Goal: Task Accomplishment & Management: Manage account settings

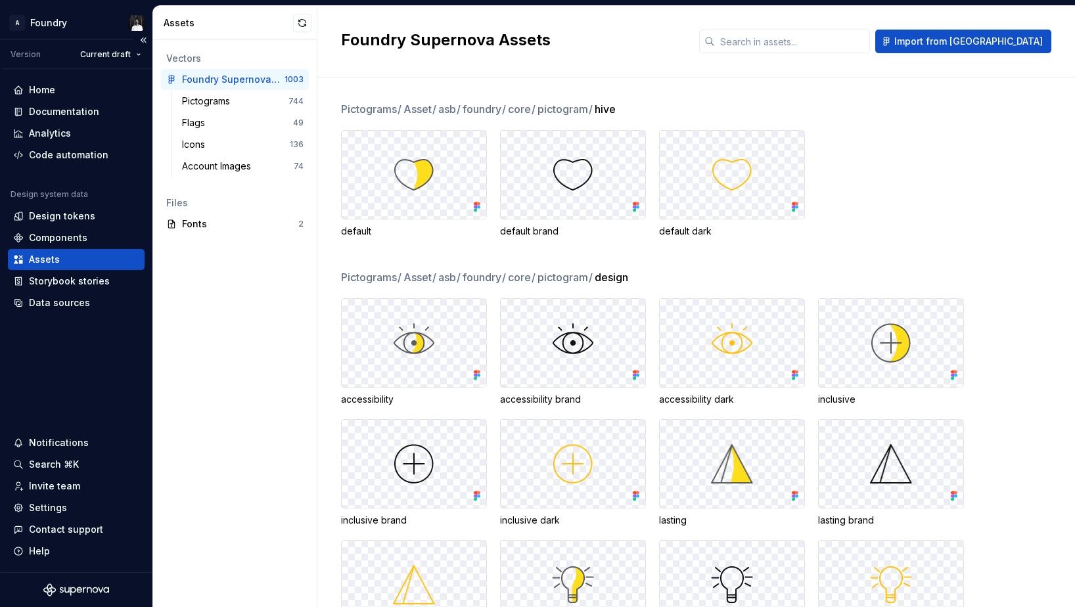
click at [89, 375] on div "Home Documentation Analytics Code automation Design system data Design tokens C…" at bounding box center [76, 321] width 153 height 504
click at [57, 301] on div "Data sources" at bounding box center [59, 302] width 61 height 13
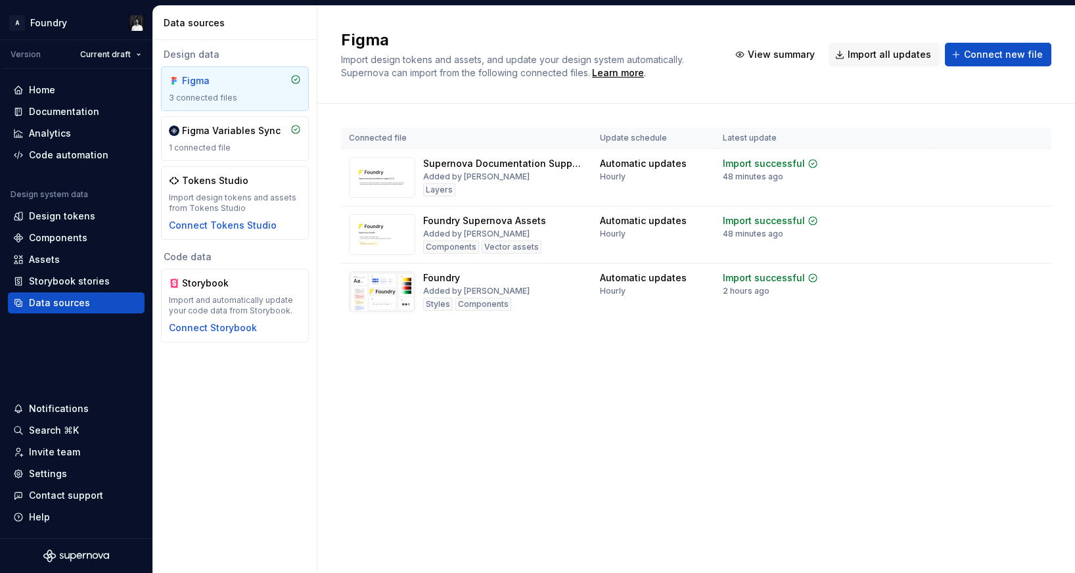
click at [596, 413] on div "Figma Import design tokens and assets, and update your design system automatica…" at bounding box center [697, 289] width 758 height 567
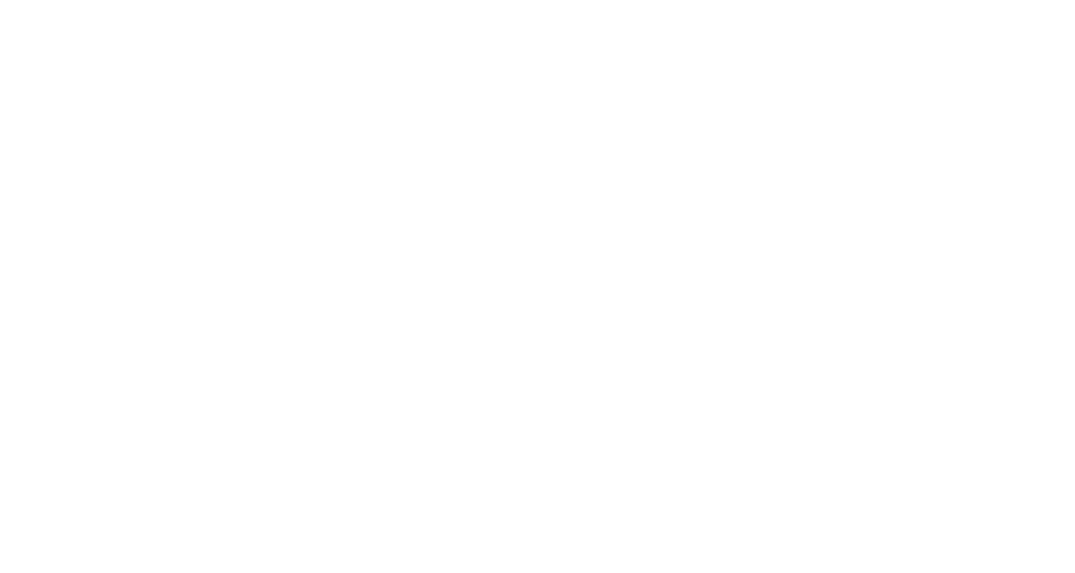
click at [866, 326] on body at bounding box center [537, 286] width 1075 height 573
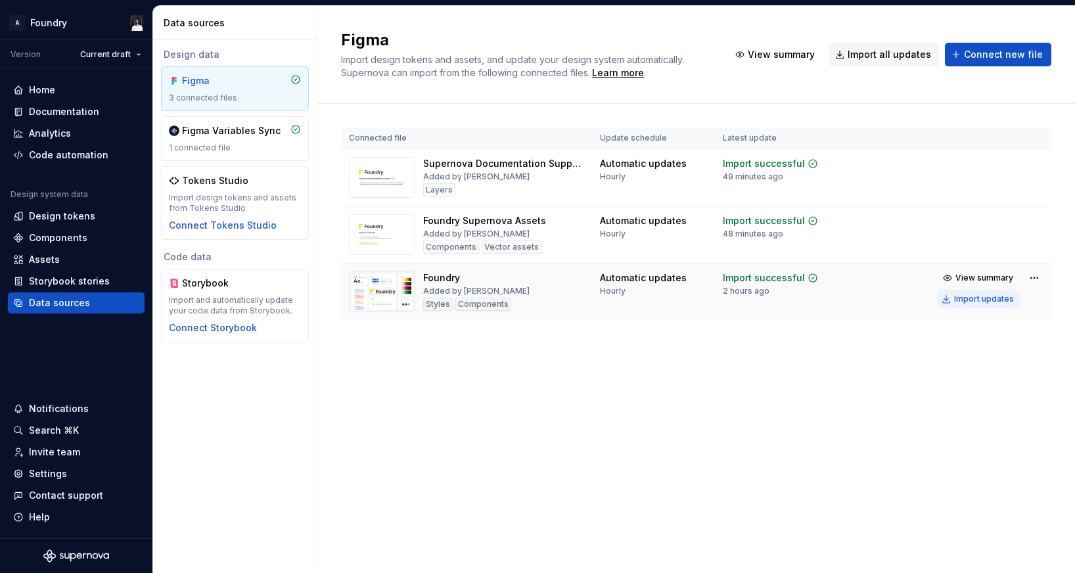
click at [981, 302] on div "Import updates" at bounding box center [984, 299] width 60 height 11
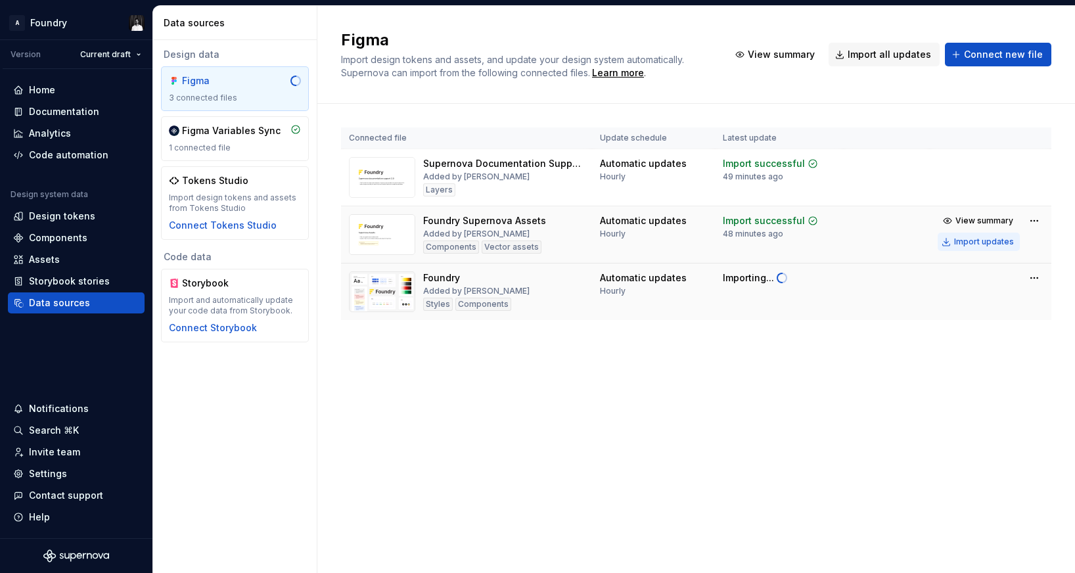
click at [997, 243] on div "Import updates" at bounding box center [984, 242] width 60 height 11
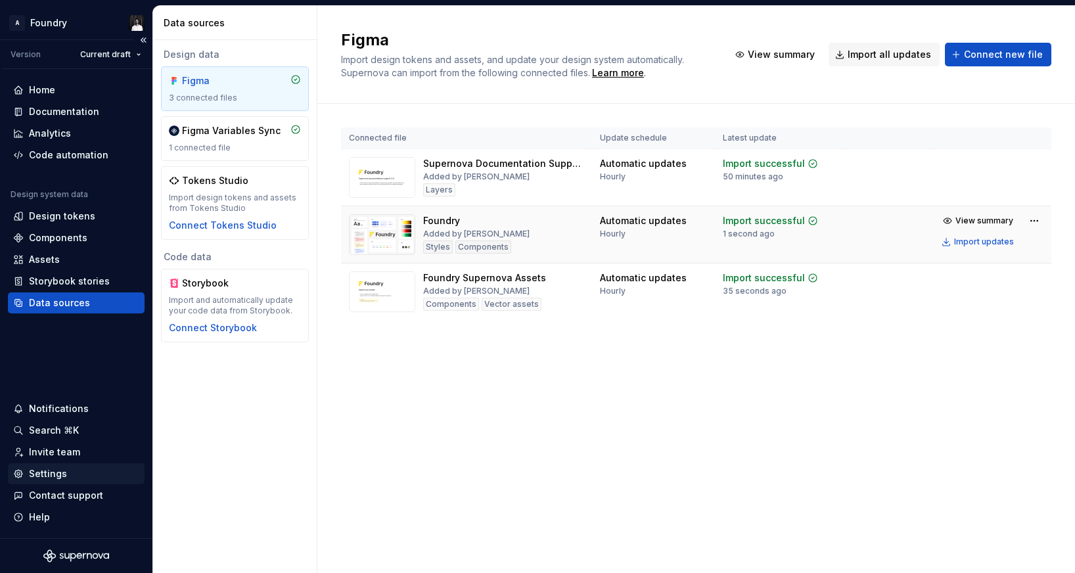
click at [50, 477] on div "Settings" at bounding box center [48, 473] width 38 height 13
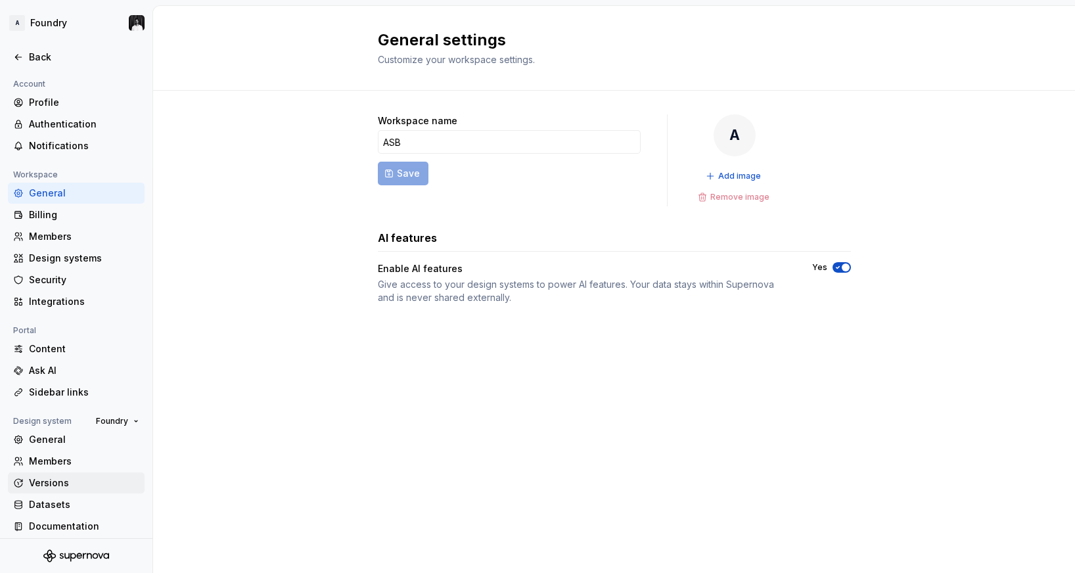
click at [48, 482] on div "Versions" at bounding box center [84, 483] width 110 height 13
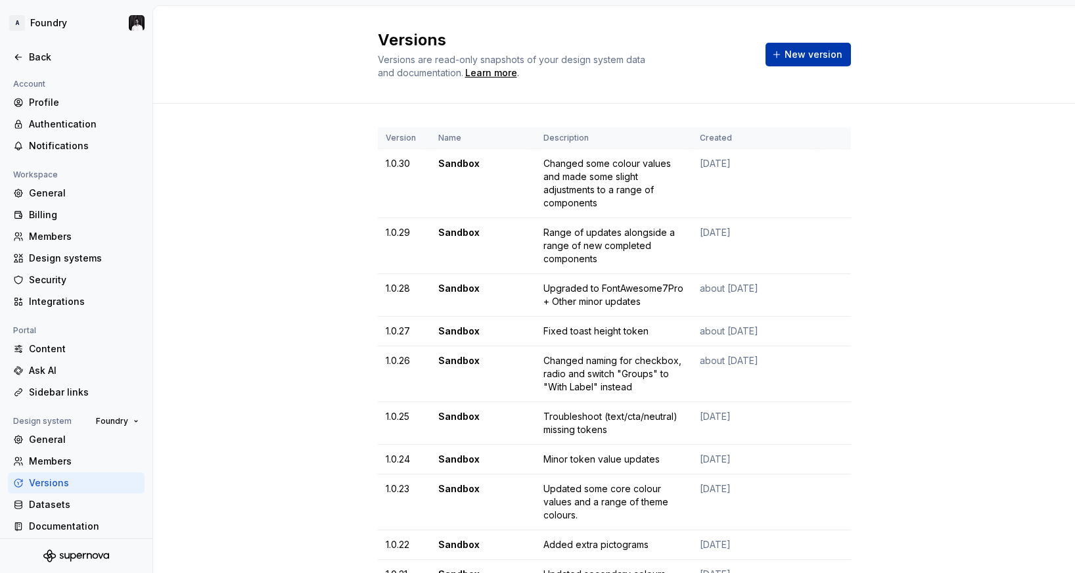
click at [825, 55] on span "New version" at bounding box center [814, 54] width 58 height 13
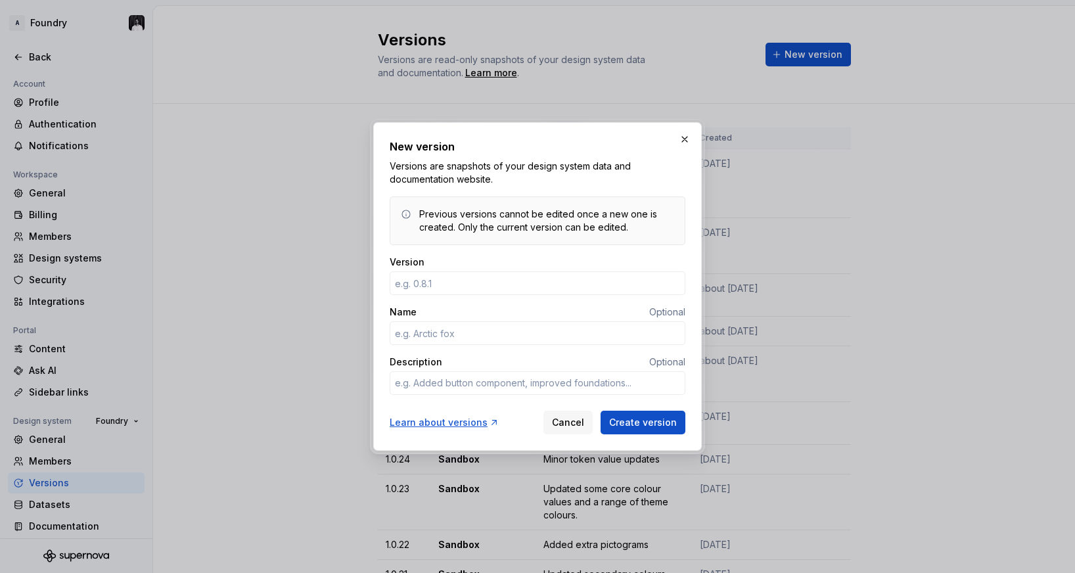
type input "1"
type textarea "*"
type input "1.0.31"
type textarea "*"
click at [554, 338] on input "Name" at bounding box center [538, 333] width 296 height 24
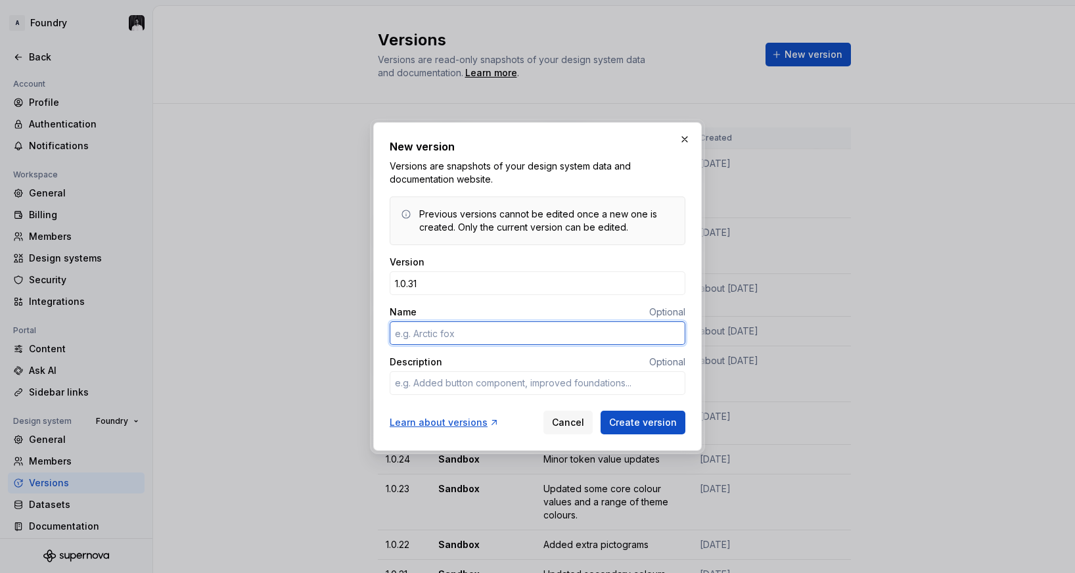
type input "S"
type textarea "*"
type input "Sandbox"
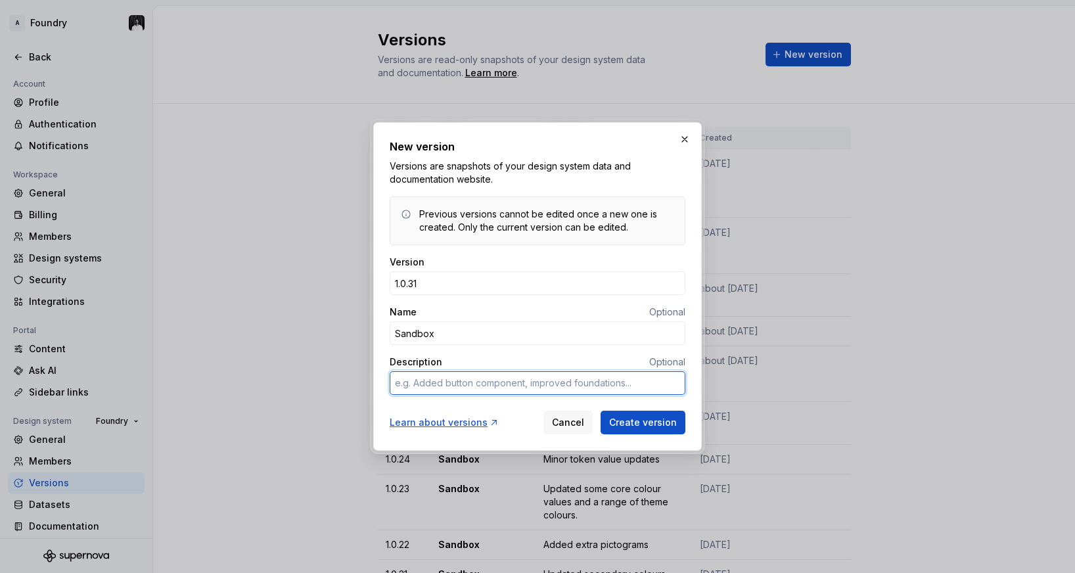
type textarea "*"
click at [554, 381] on textarea "Description" at bounding box center [538, 383] width 296 height 24
type textarea "A"
type textarea "*"
type textarea "Ad"
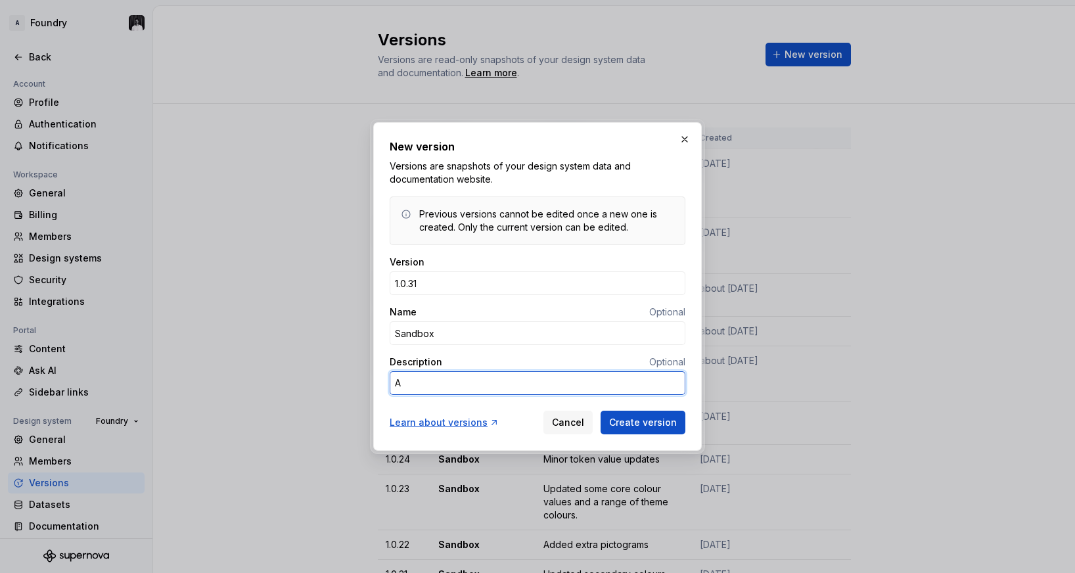
type textarea "*"
type textarea "Add"
type textarea "*"
type textarea "Adde"
type textarea "*"
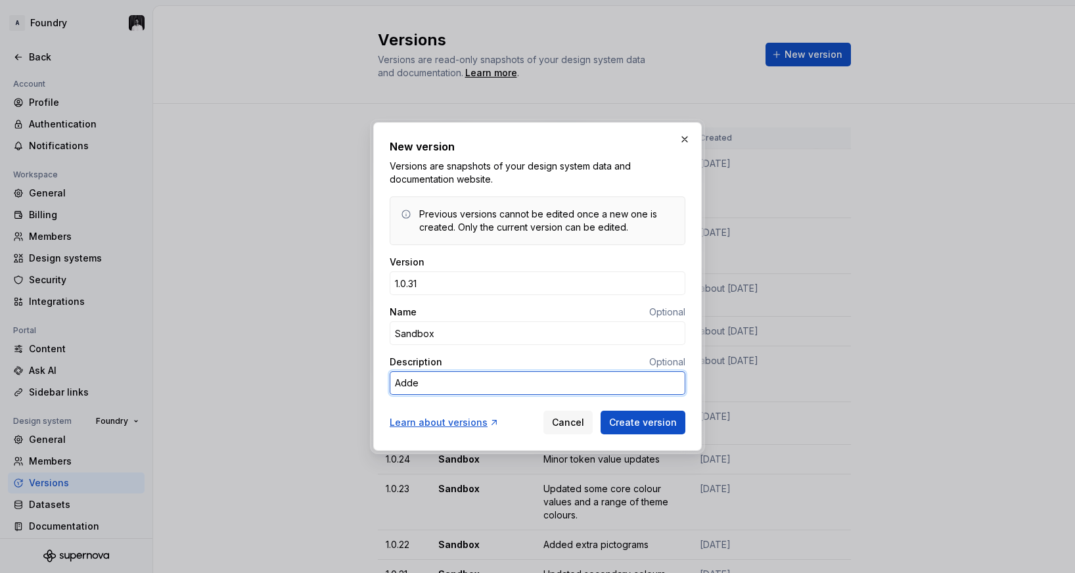
type textarea "Added"
type textarea "*"
type textarea "Added"
type textarea "*"
type textarea "Added c"
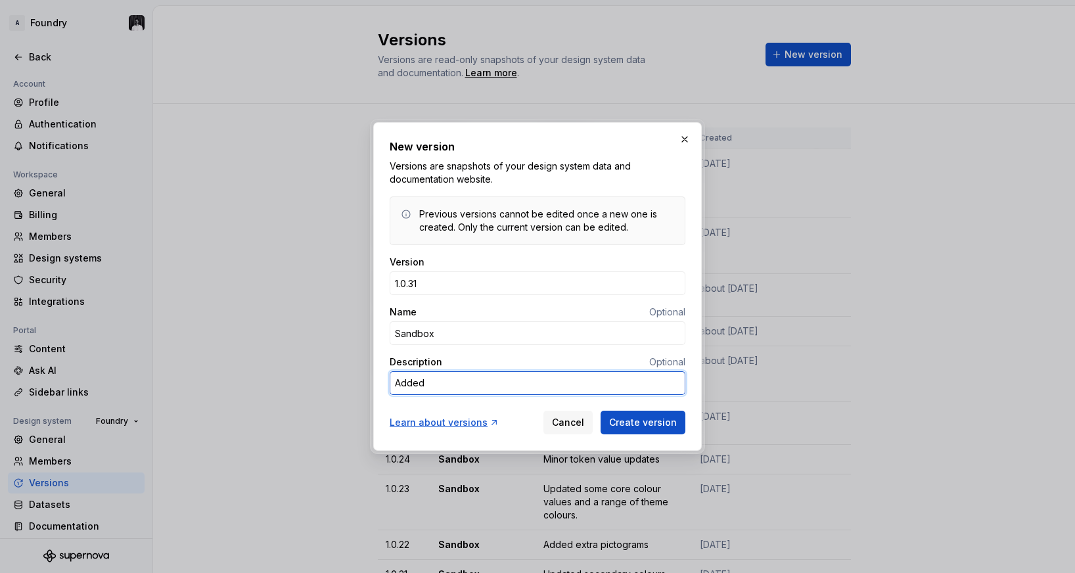
type textarea "*"
type textarea "Added co"
type textarea "*"
type textarea "Added cor"
type textarea "*"
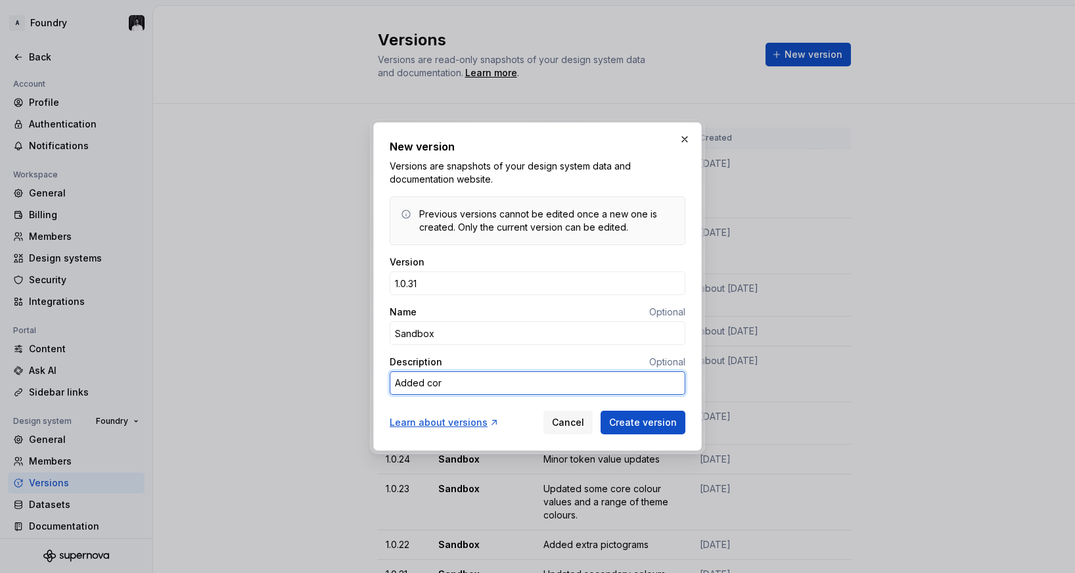
type textarea "Added core"
type textarea "*"
type textarea "Added core"
type textarea "*"
type textarea "Added core t"
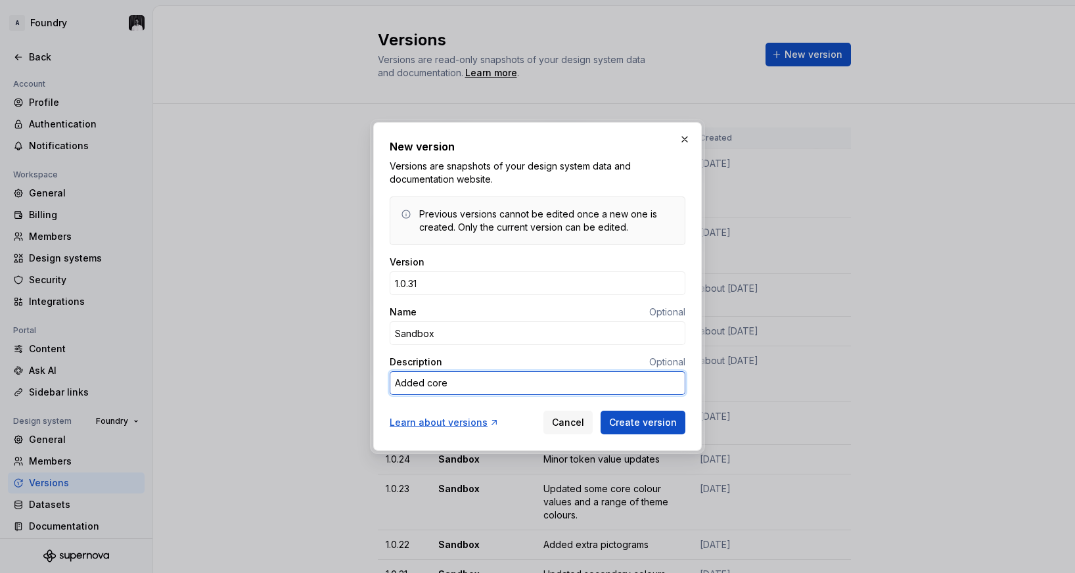
type textarea "*"
type textarea "Added core tr"
type textarea "*"
type textarea "Added core tra"
type textarea "*"
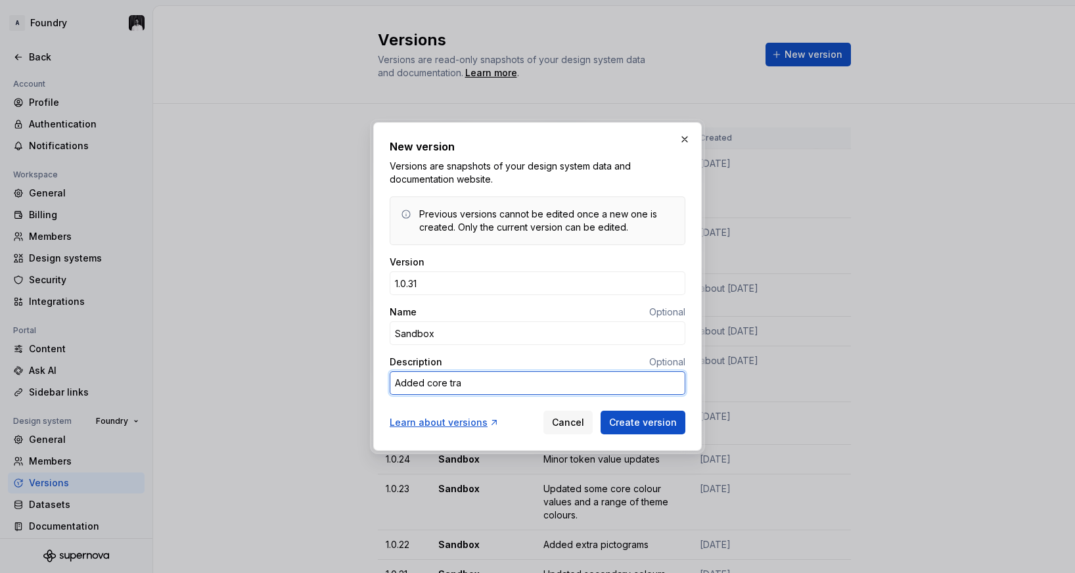
type textarea "Added core [PERSON_NAME]"
type textarea "*"
type textarea "Added core trans"
type textarea "*"
type textarea "Added core transp"
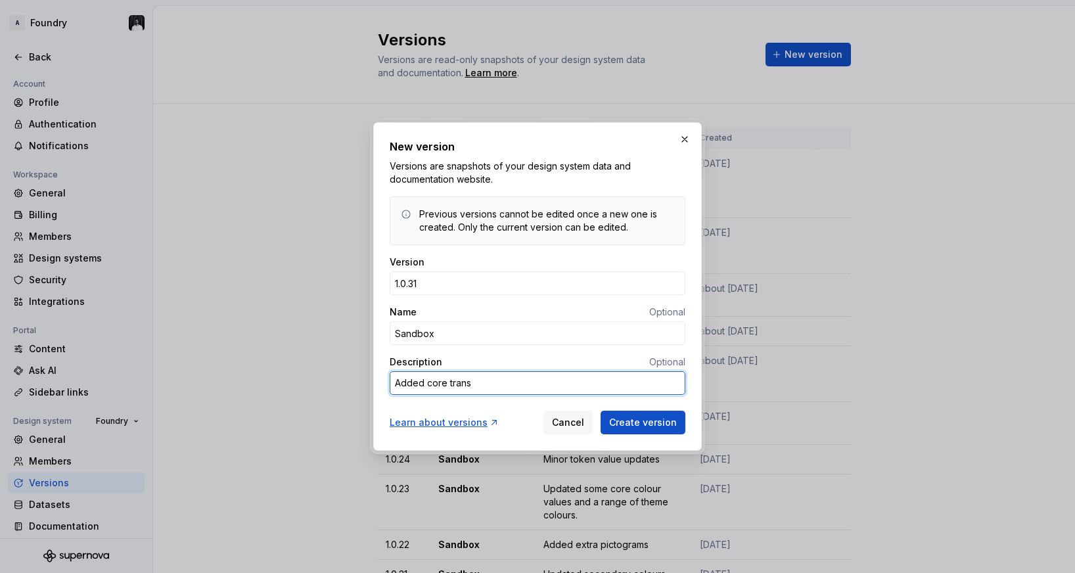
type textarea "*"
type textarea "Added core transpa"
type textarea "*"
type textarea "Added core transpar"
type textarea "*"
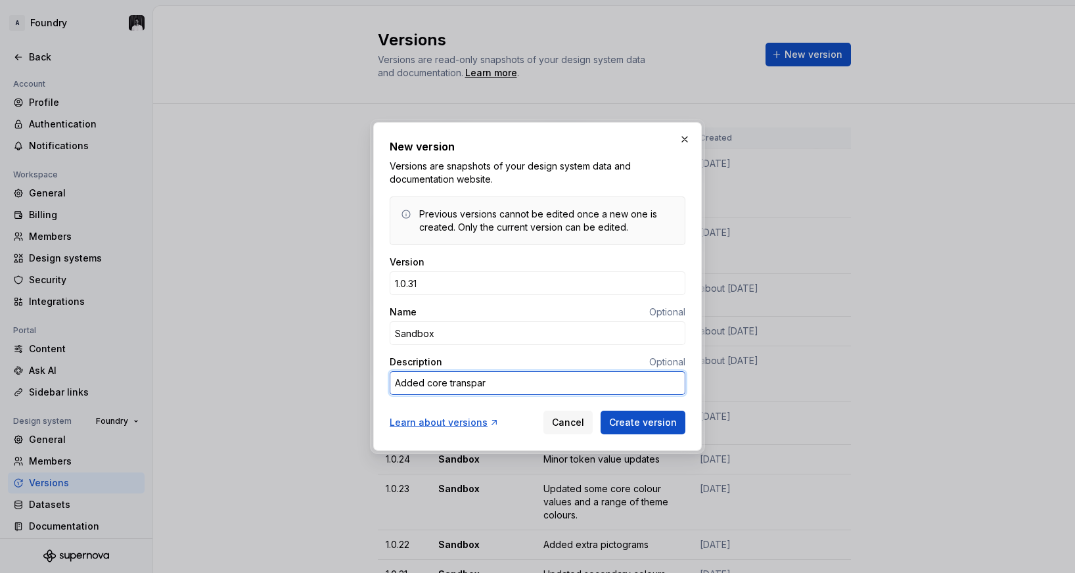
type textarea "Added core transpare"
type textarea "*"
type textarea "Added core transparen"
type textarea "*"
type textarea "Added core transparent"
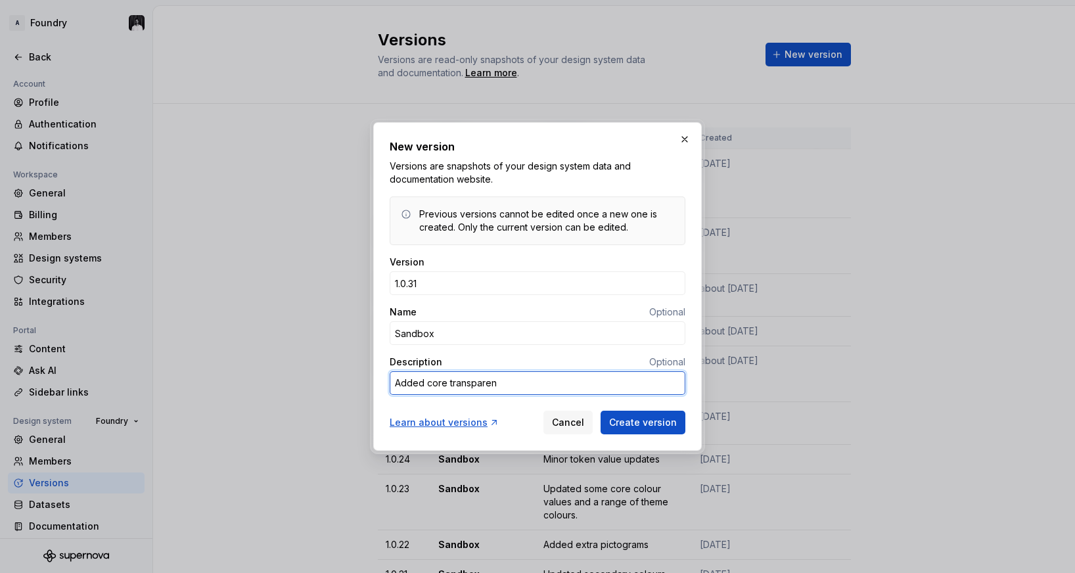
type textarea "*"
type textarea "Added core transparent"
type textarea "*"
type textarea "Added core transparent v"
type textarea "*"
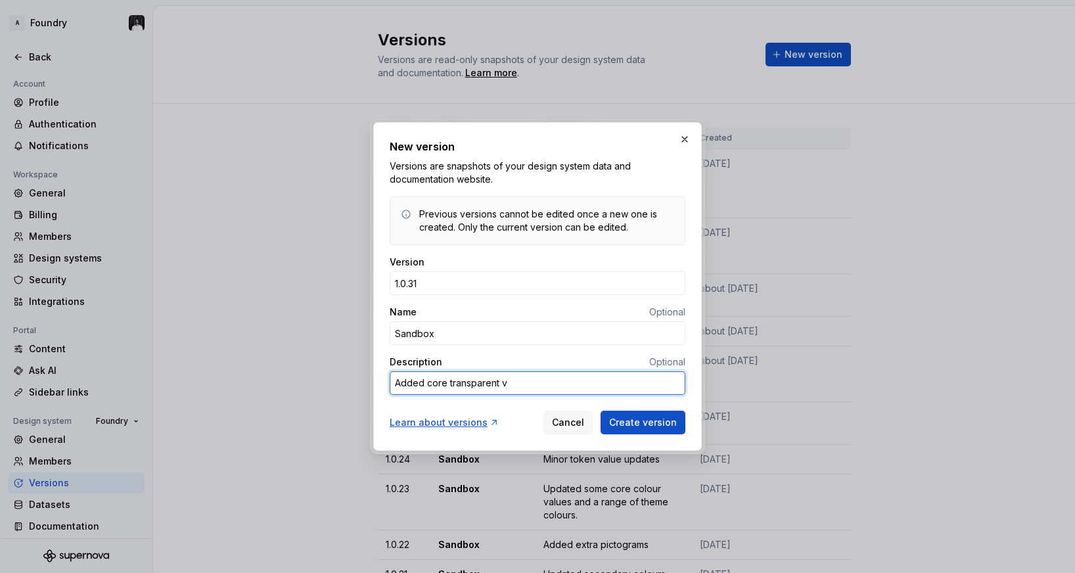
type textarea "Added core transparent va"
type textarea "*"
type textarea "Added core transparent val"
type textarea "*"
type textarea "Added core transparent valu"
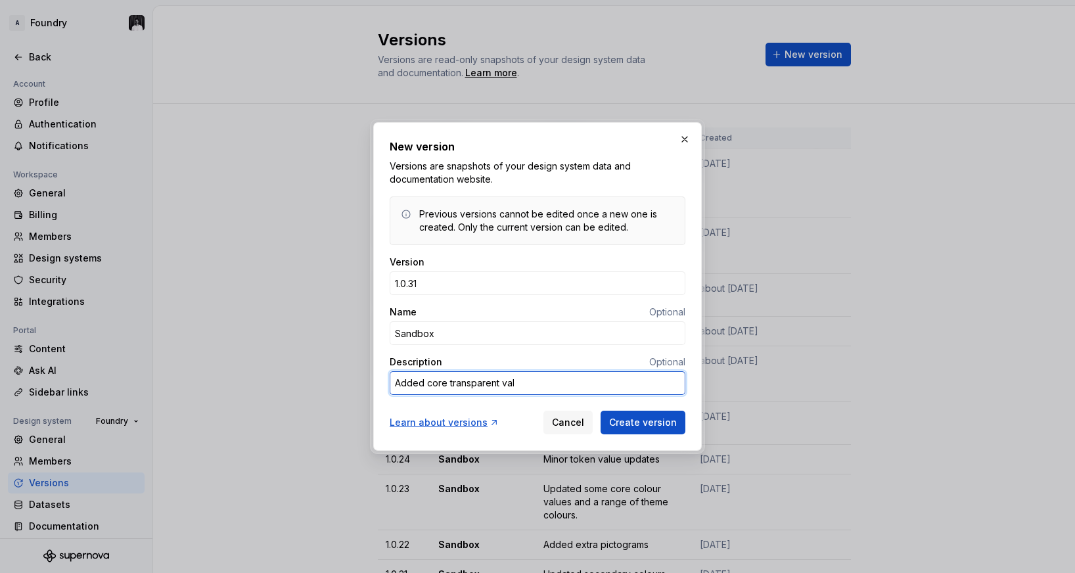
type textarea "*"
type textarea "Added core transparent value"
type textarea "*"
type textarea "Added core transparent values"
type textarea "*"
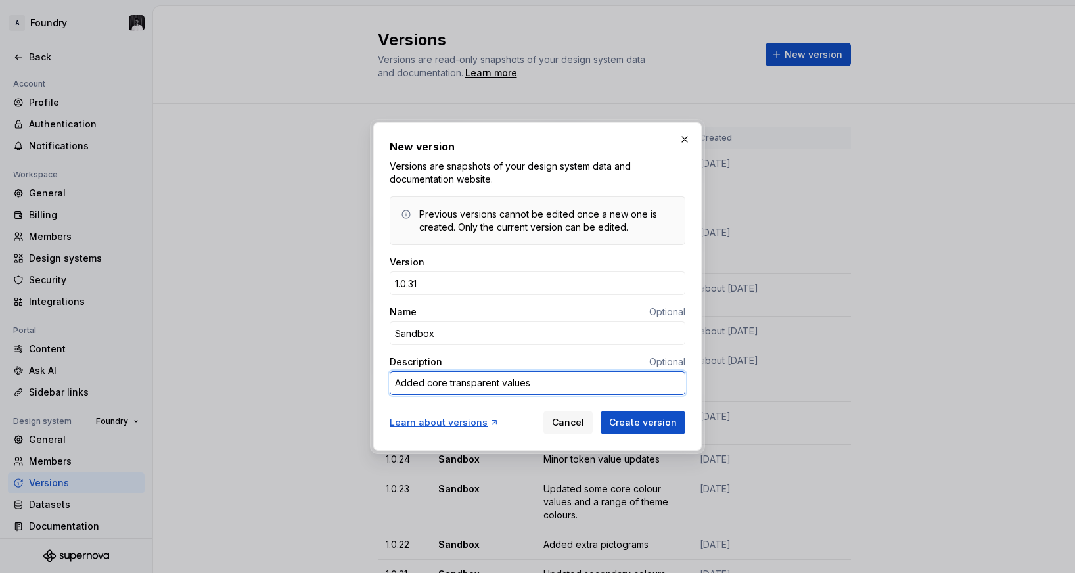
type textarea "Added core transparent values."
type textarea "*"
type textarea "Added core transparent values."
type textarea "*"
type textarea "Added core transparent values. A"
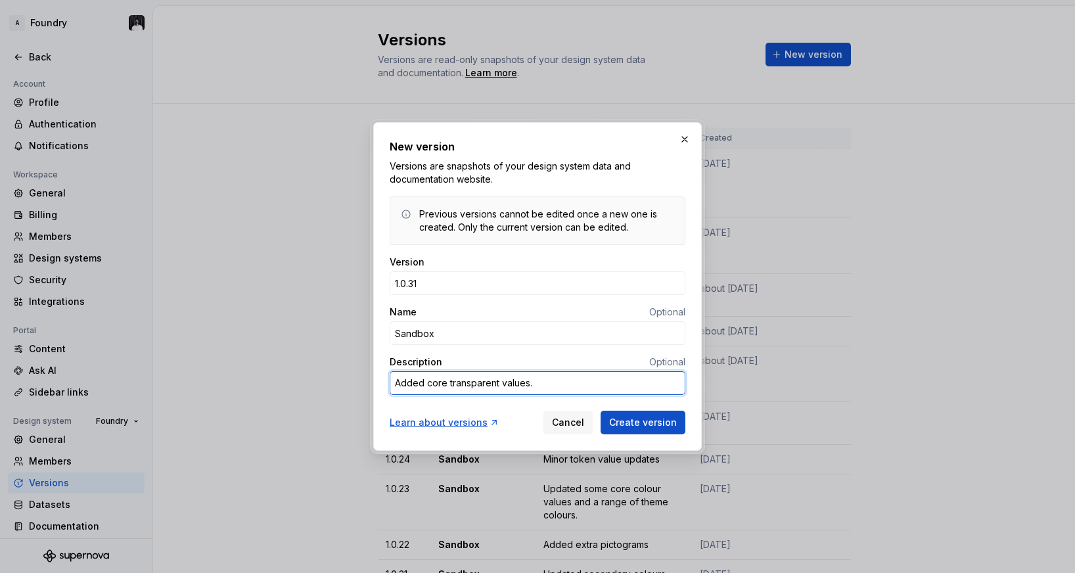
type textarea "*"
type textarea "Added core transparent values. Al"
type textarea "*"
type textarea "Added core transparent values. Als"
type textarea "*"
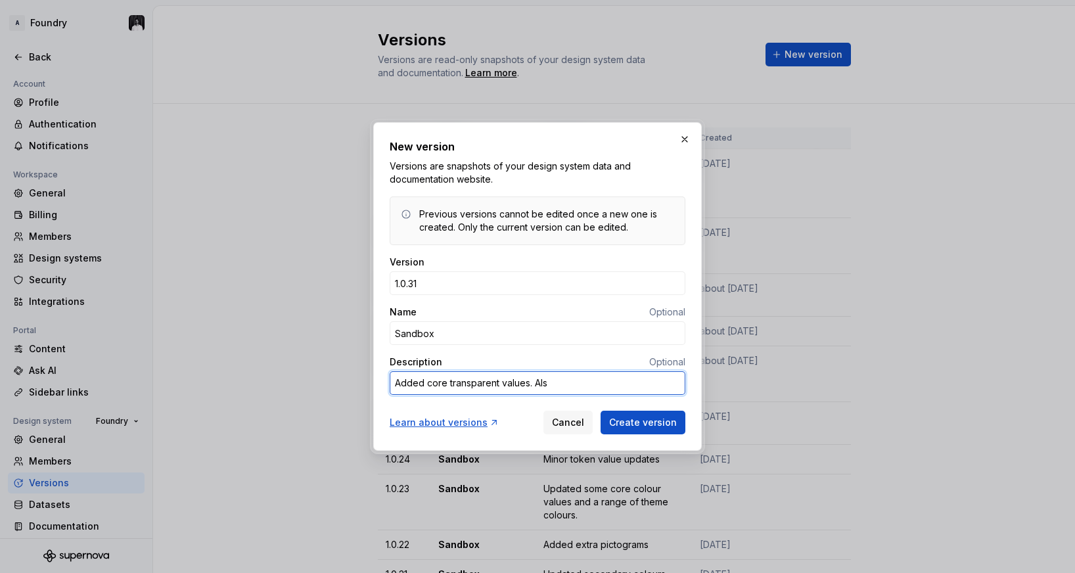
type textarea "Added core transparent values. Also"
type textarea "*"
type textarea "Added core transparent values. Also"
type textarea "*"
type textarea "Added core transparent values. Also a"
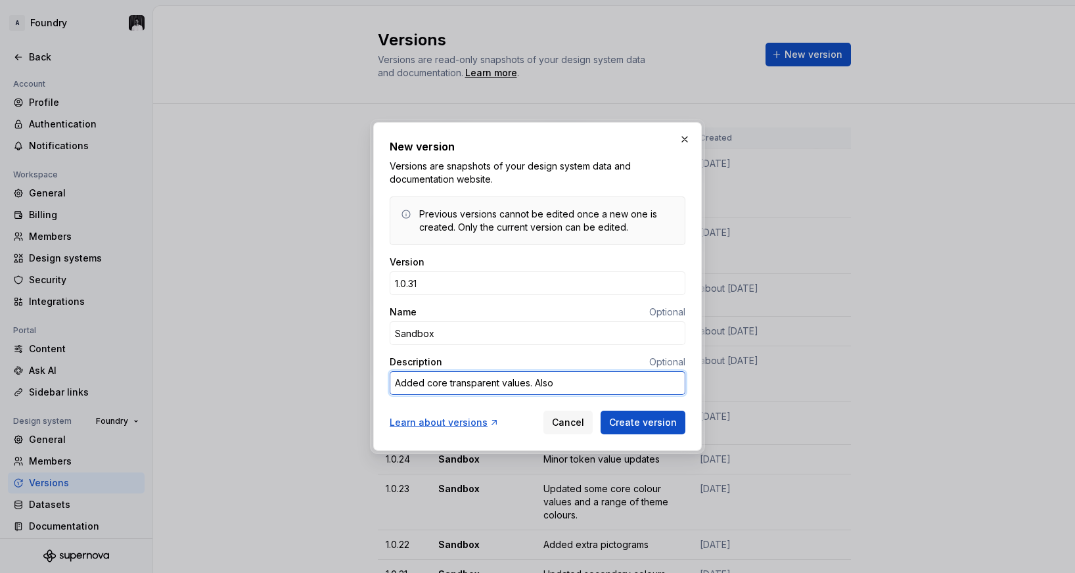
type textarea "*"
type textarea "Added core transparent values. Also ad"
type textarea "*"
type textarea "Added core transparent values. Also add"
type textarea "*"
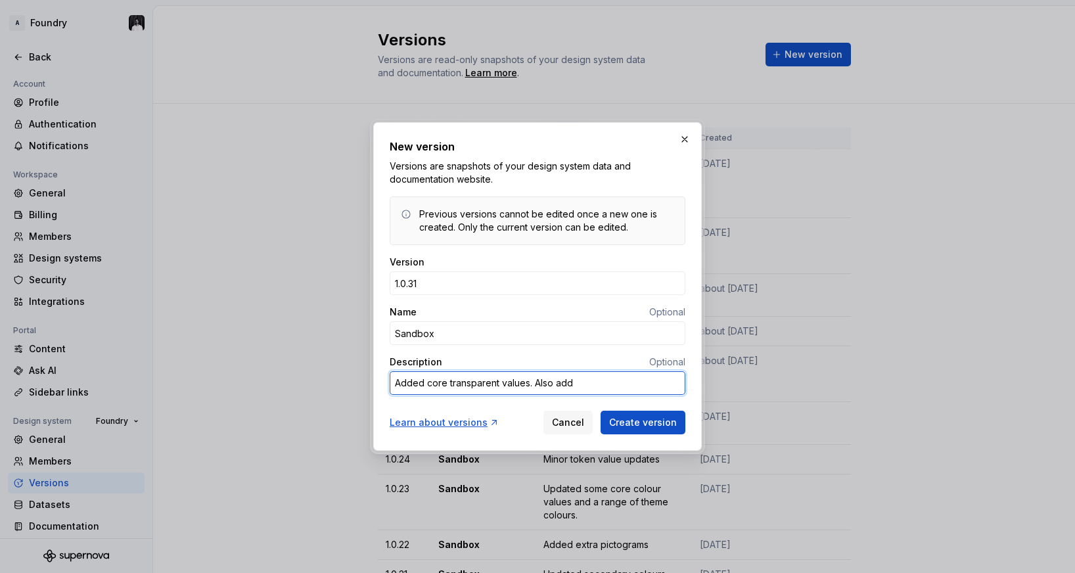
type textarea "Added core transparent values. Also adde"
type textarea "*"
type textarea "Added core transparent values. Also added"
type textarea "*"
type textarea "Added core transparent values. Also added"
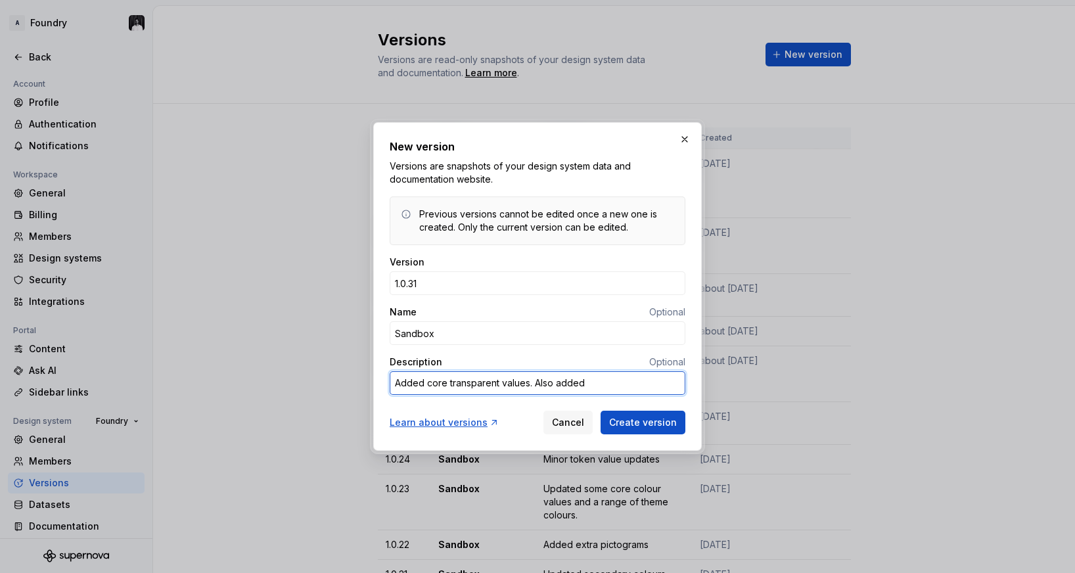
type textarea "*"
type textarea "Added core transparent values. Also added t"
type textarea "*"
type textarea "Added core transparent values. Also added th"
type textarea "*"
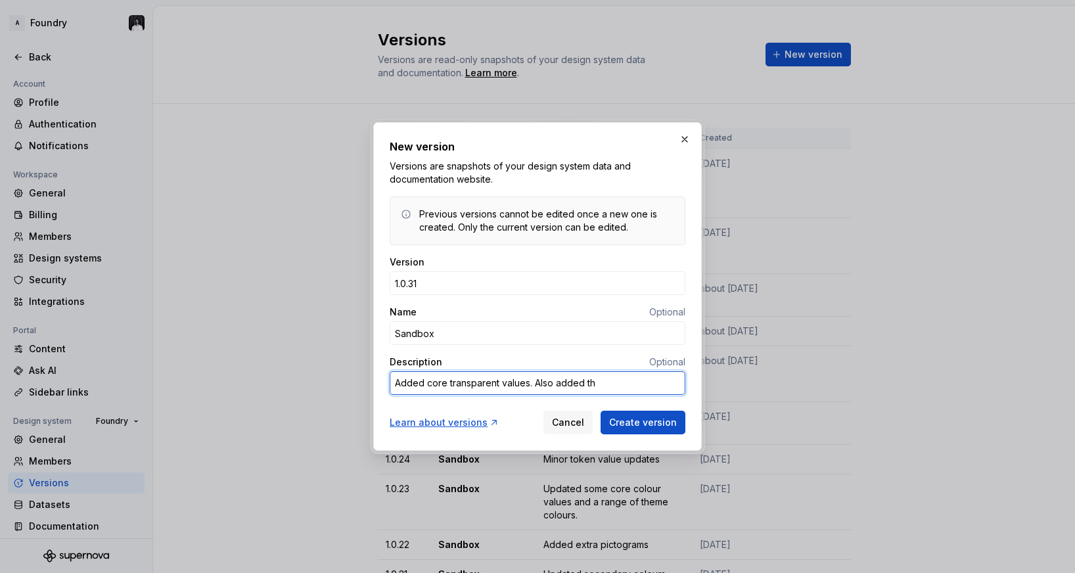
type textarea "Added core transparent values. Also added the"
type textarea "*"
type textarea "Added core transparent values. Also added them"
type textarea "*"
type textarea "Added core transparent values. Also added theme"
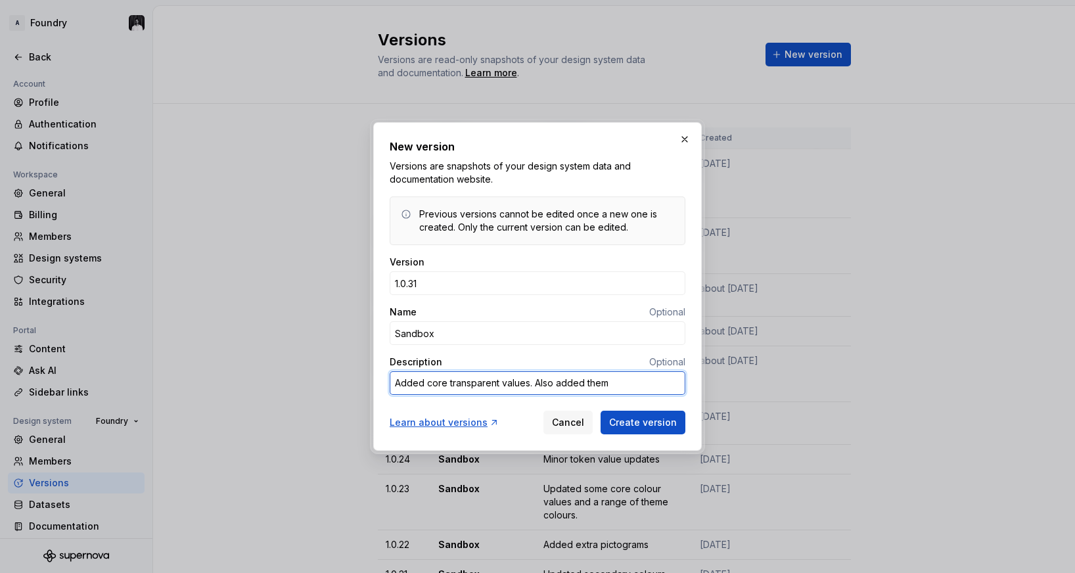
type textarea "*"
type textarea "Added core transparent values. Also added theme"
type textarea "*"
type textarea "Added core transparent values. Also added theme g"
type textarea "*"
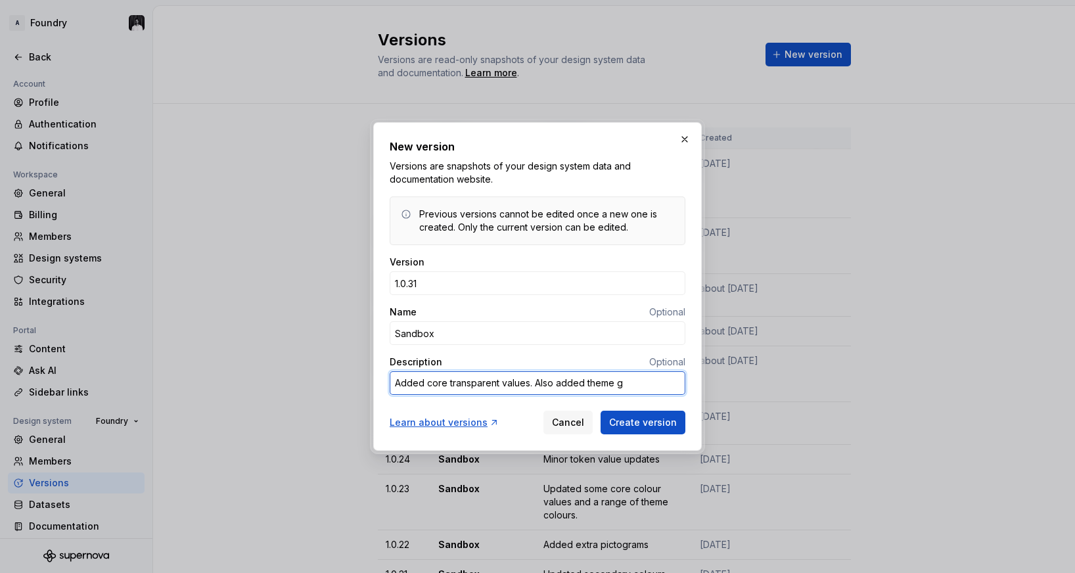
type textarea "Added core transparent values. Also added theme gr"
type textarea "*"
type textarea "Added core transparent values. Also added theme gra"
type textarea "*"
type textarea "Added core transparent values. Also added theme grad"
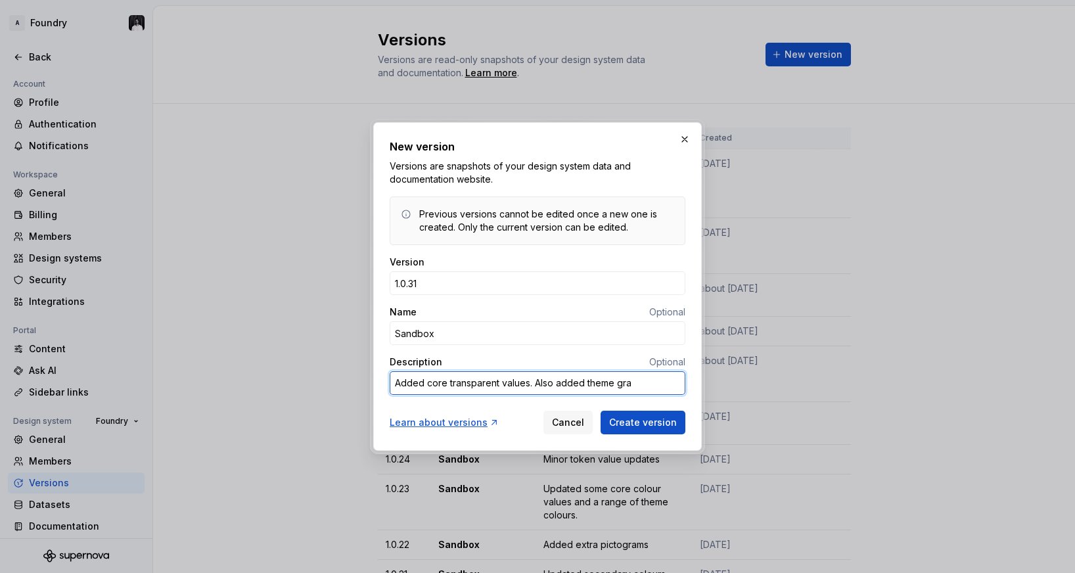
type textarea "*"
type textarea "Added core transparent values. Also added theme gradi"
type textarea "*"
type textarea "Added core transparent values. Also added theme [PERSON_NAME]"
type textarea "*"
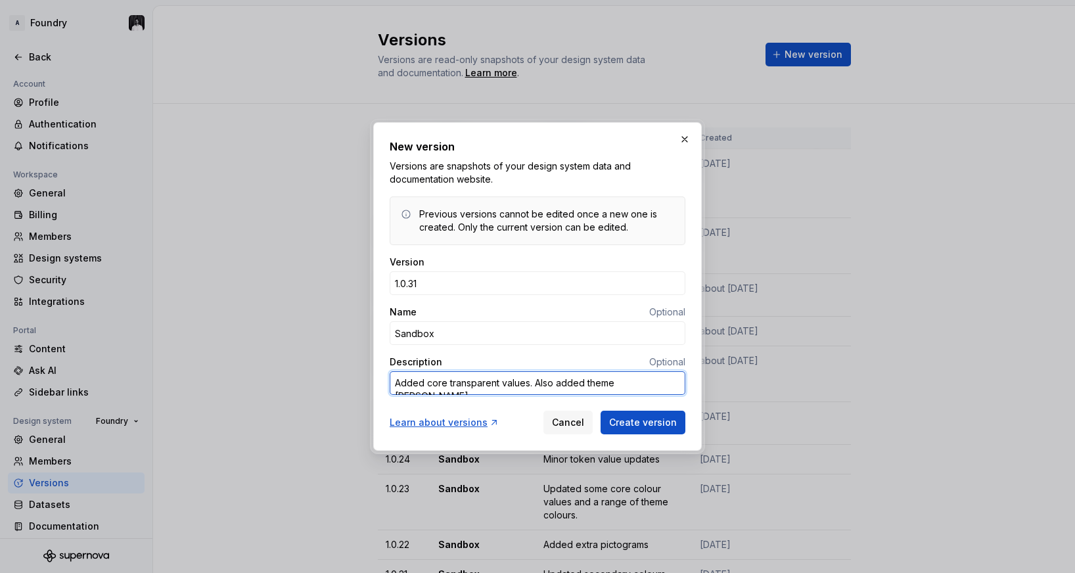
type textarea "Added core transparent values. Also added theme gradien"
type textarea "*"
type textarea "Added core transparent values. Also added theme gradient"
type textarea "*"
type textarea "Added core transparent values. Also added theme gradient"
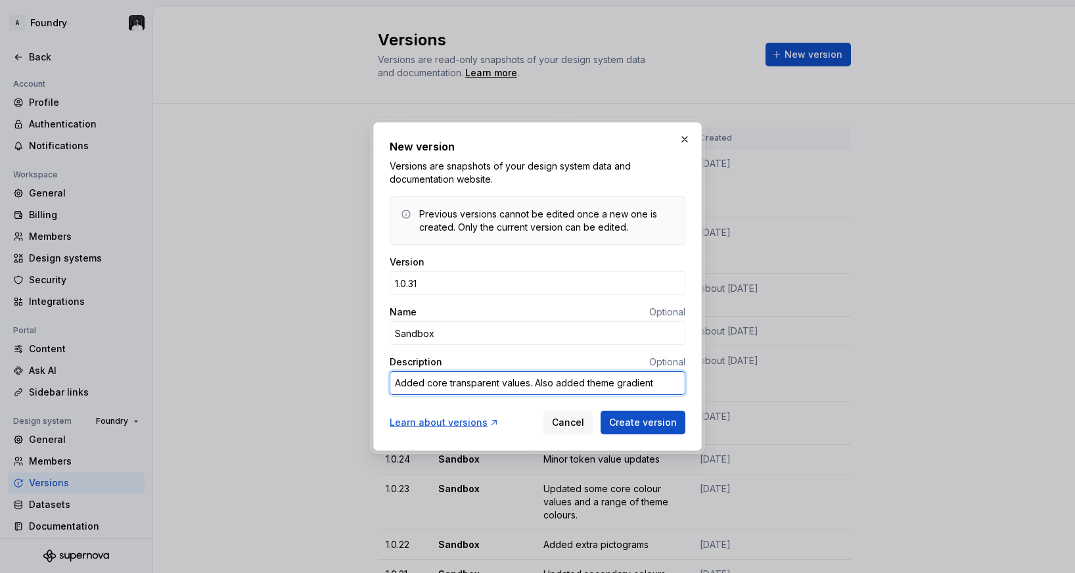
type textarea "*"
type textarea "Added core transparent values. Also added theme d gradient"
type textarea "*"
type textarea "Added core transparent values. Also added theme de gradient"
type textarea "*"
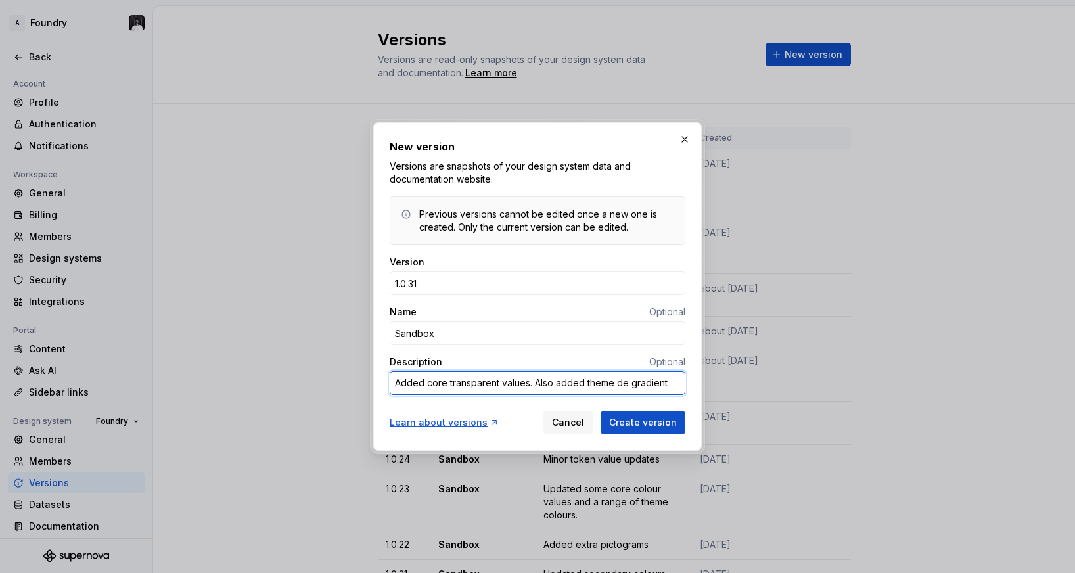
type textarea "Added core transparent values. Also added theme def gradient"
type textarea "*"
type textarea "Added core transparent values. Also added theme defa gradient"
type textarea "*"
type textarea "Added core transparent values. Also added theme defau gradient"
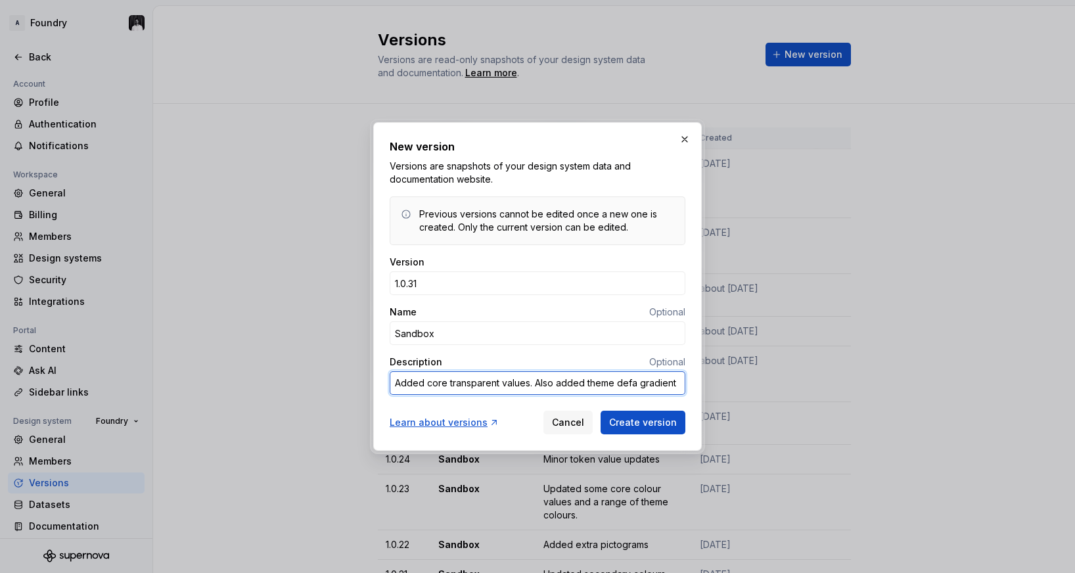
type textarea "*"
type textarea "Added core transparent values. Also added theme defaul gradient"
type textarea "*"
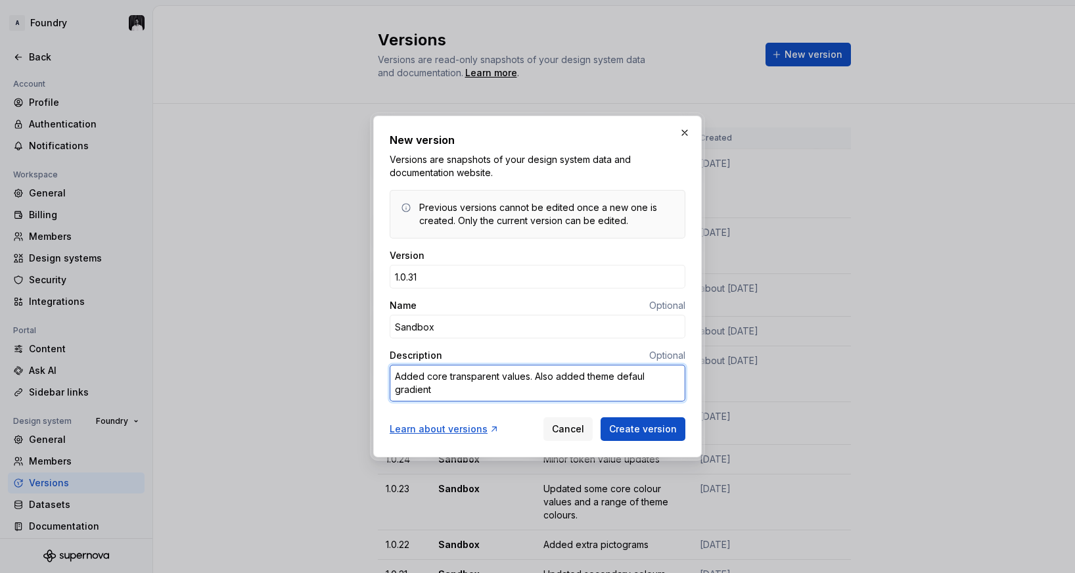
type textarea "Added core transparent values. Also added theme default gradient"
type textarea "*"
type textarea "Added core transparent values. Also added theme defaul gradient"
type textarea "*"
type textarea "Added core transparent values. Also added theme defau gradient"
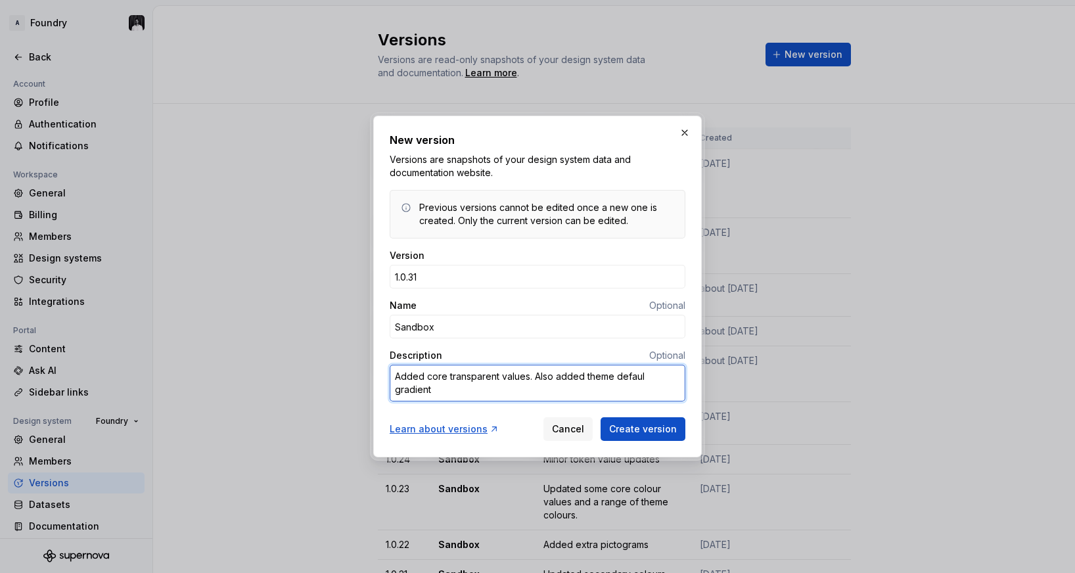
type textarea "*"
type textarea "Added core transparent values. Also added theme defa gradient"
type textarea "*"
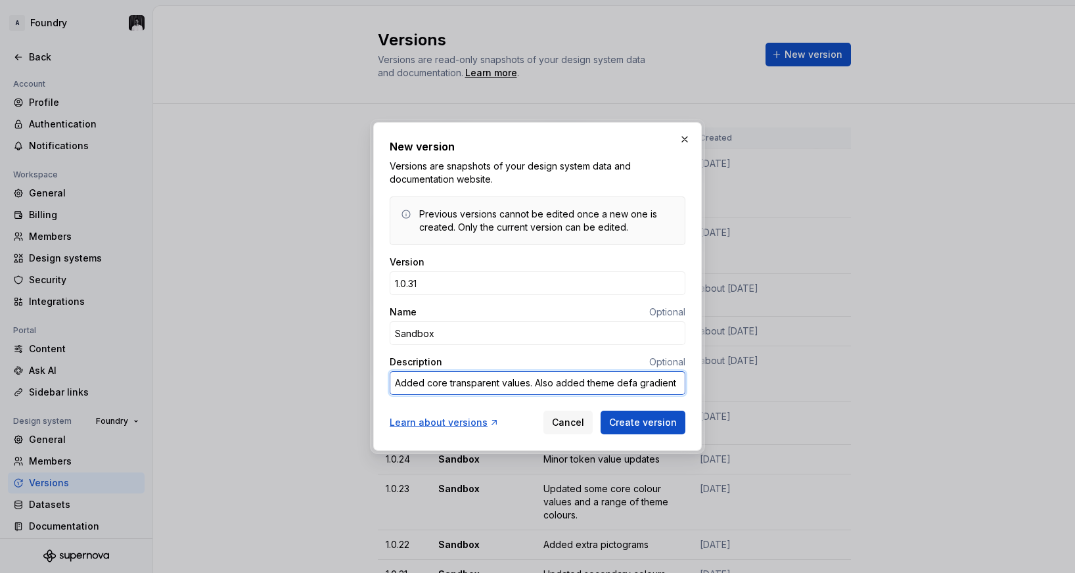
type textarea "Added core transparent values. Also added theme def gradient"
type textarea "*"
type textarea "Added core transparent values. Also added theme de gradient"
type textarea "*"
type textarea "Added core transparent values. Also added theme d gradient"
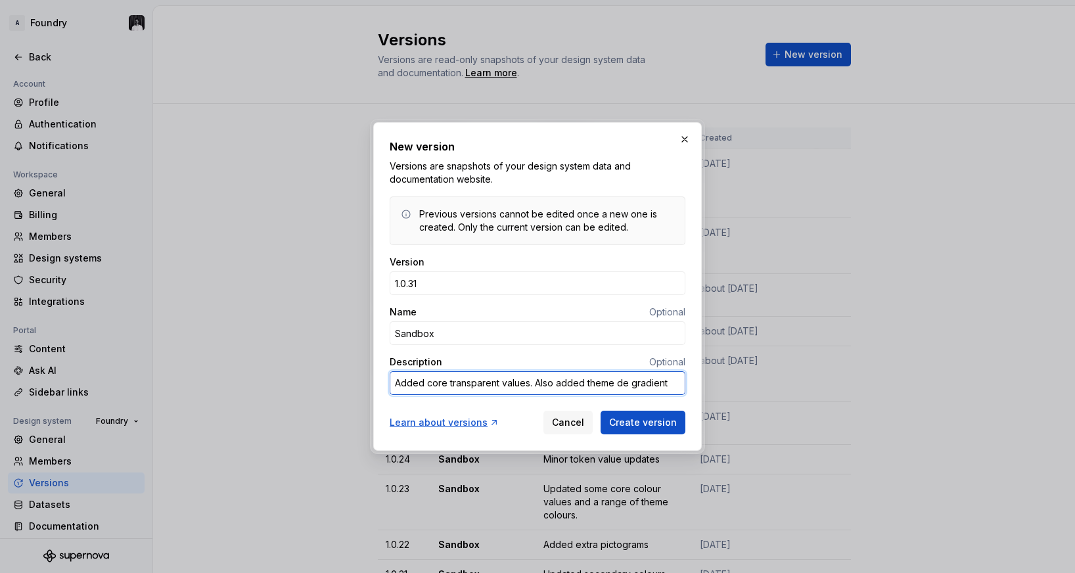
type textarea "*"
type textarea "Added core transparent values. Also added theme gradient"
type textarea "*"
type textarea "Added core transparent values. Also added theme gradient"
type textarea "*"
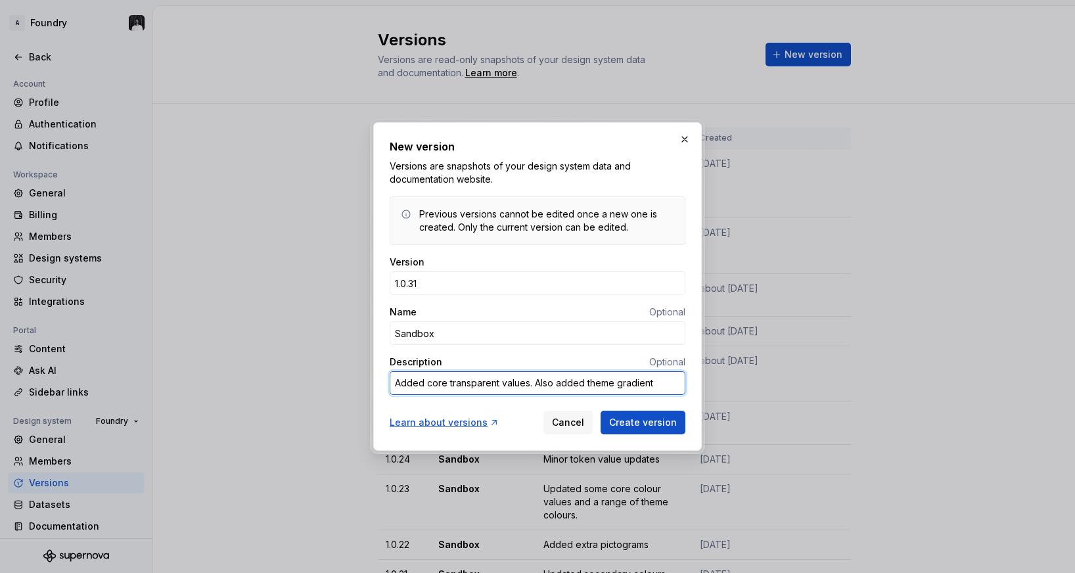
type textarea "Added core transparent values. Also added theme gradient"
type textarea "*"
type textarea "Added core transparent values. Also added theme gradient s"
type textarea "*"
type textarea "Added core transparent values. Also added theme gradient st"
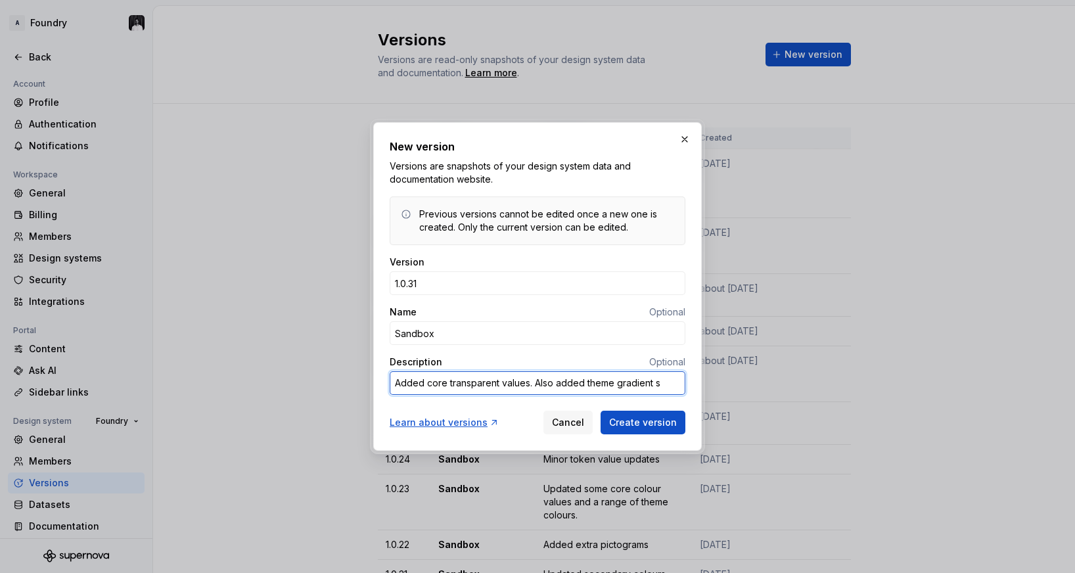
type textarea "*"
type textarea "Added core transparent values. Also added theme gradient sty"
type textarea "*"
type textarea "Added core transparent values. Also added theme gradient styl"
type textarea "*"
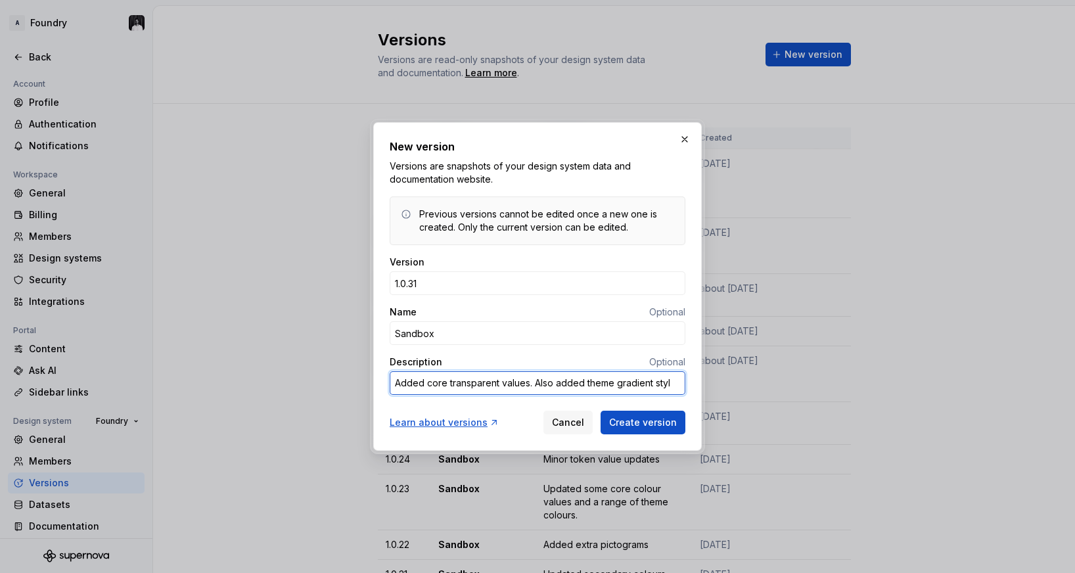
type textarea "Added core transparent values. Also added theme gradient style"
type textarea "*"
type textarea "Added core transparent values. Also added theme gradient styles"
type textarea "*"
type textarea "Added core transparent values. Also added theme gradient styles/"
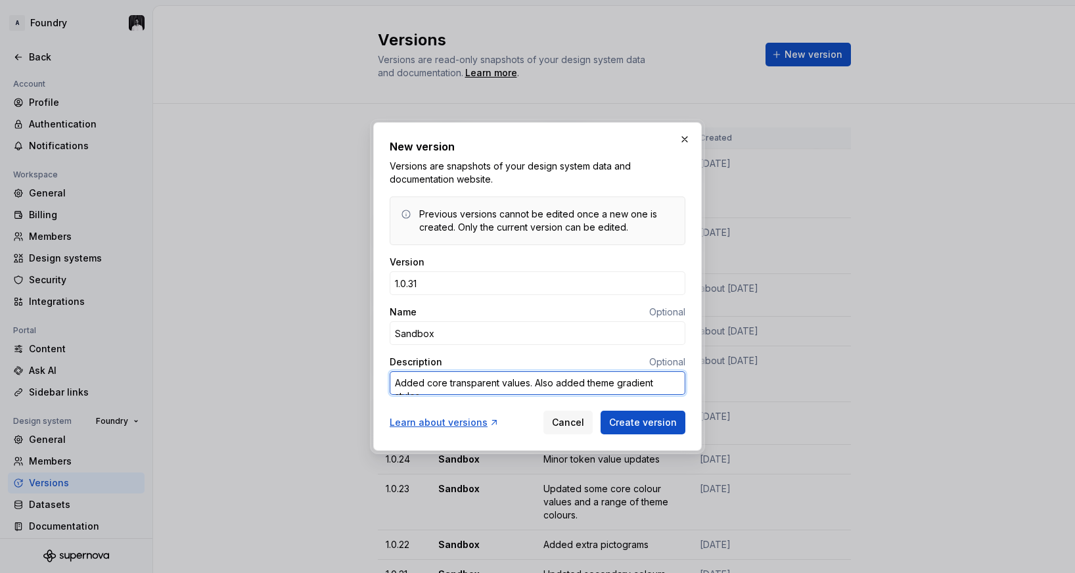
type textarea "*"
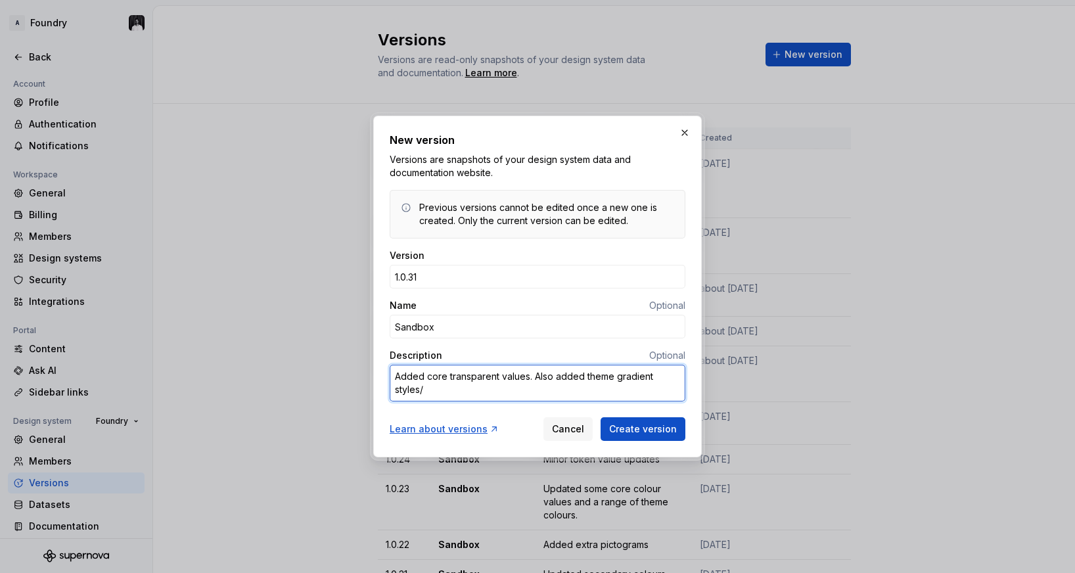
type textarea "Added core transparent values. Also added theme gradient styles/t"
type textarea "*"
type textarea "Added core transparent values. Also added theme gradient styles/to"
type textarea "*"
type textarea "Added core transparent values. Also added theme gradient styles/tok"
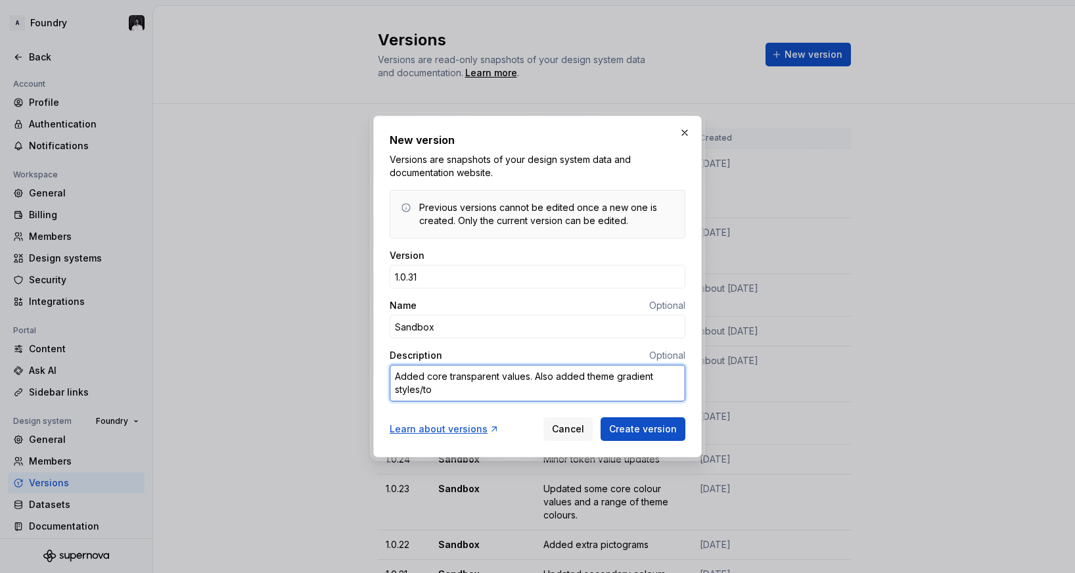
type textarea "*"
type textarea "Added core transparent values. Also added theme gradient styles/toke"
type textarea "*"
type textarea "Added core transparent values. Also added theme gradient styles/token"
type textarea "*"
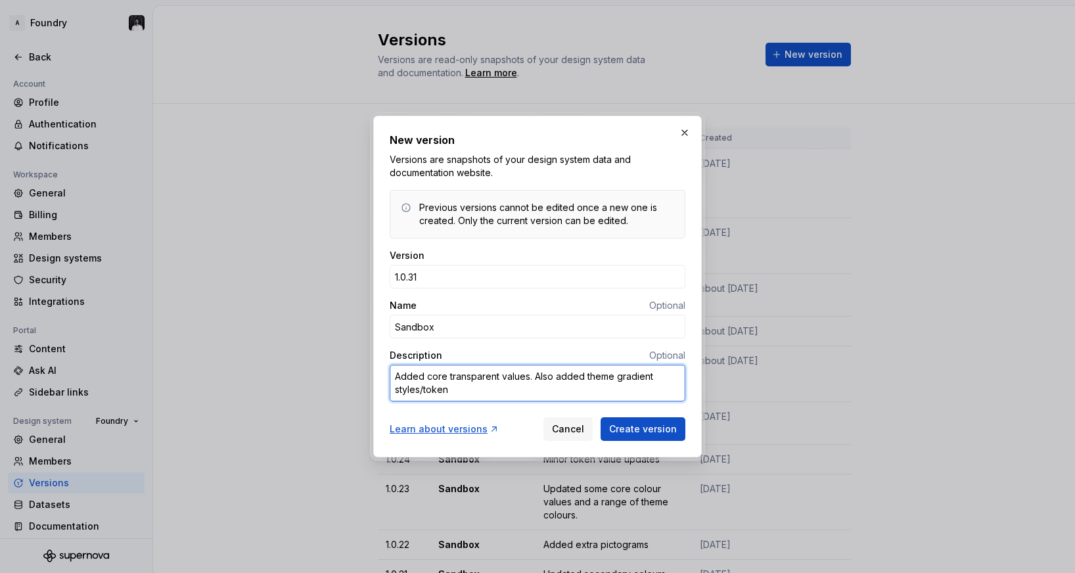
type textarea "Added core transparent values. Also added theme gradient styles/tokens"
type textarea "*"
type textarea "Added core transparent values. Also added theme gradient tokens"
type textarea "*"
type textarea "Added core transparent values. Also added theme gradienttokens"
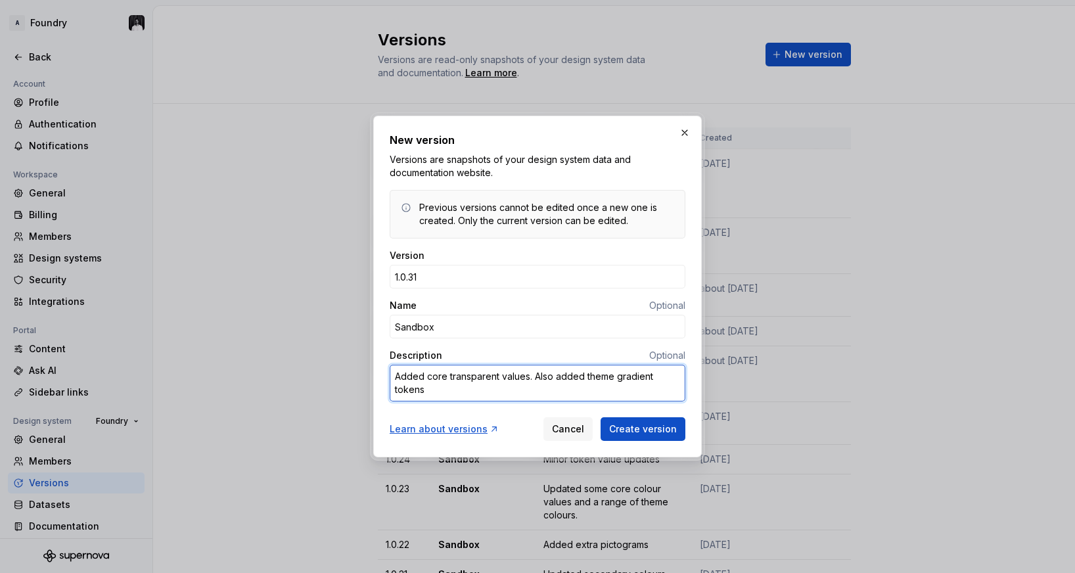
type textarea "*"
type textarea "Added core transparent values. Also added theme gradient tokens"
type textarea "*"
type textarea "Added core transparent values. Also added theme gradient tokens"
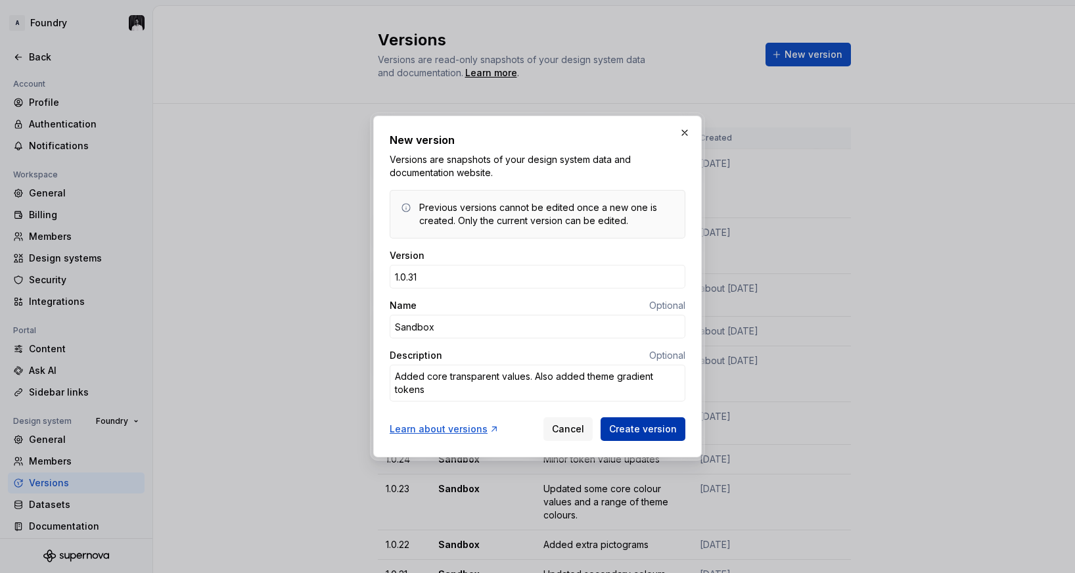
click at [648, 431] on span "Create version" at bounding box center [643, 429] width 68 height 13
type textarea "*"
